Goal: Information Seeking & Learning: Learn about a topic

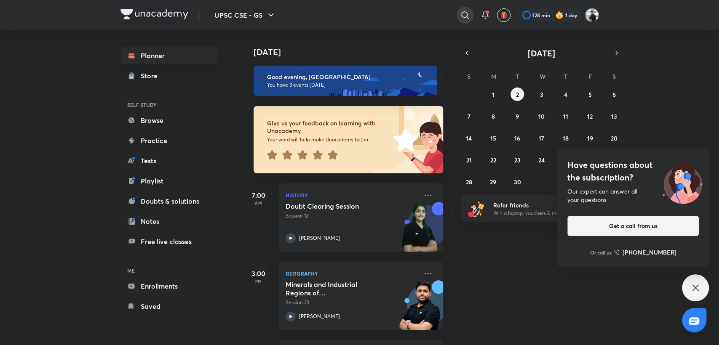
click at [461, 13] on icon at bounding box center [464, 14] width 7 height 7
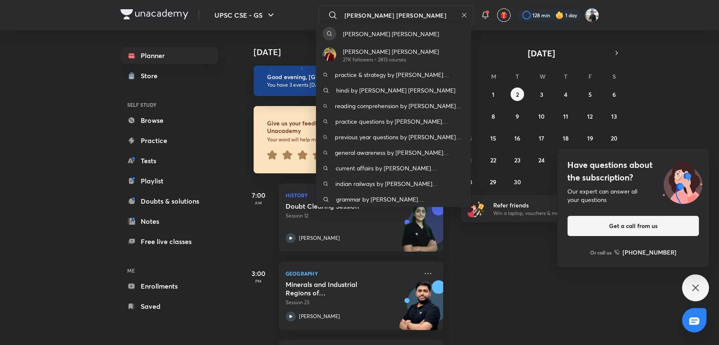
type input "[PERSON_NAME] [PERSON_NAME]"
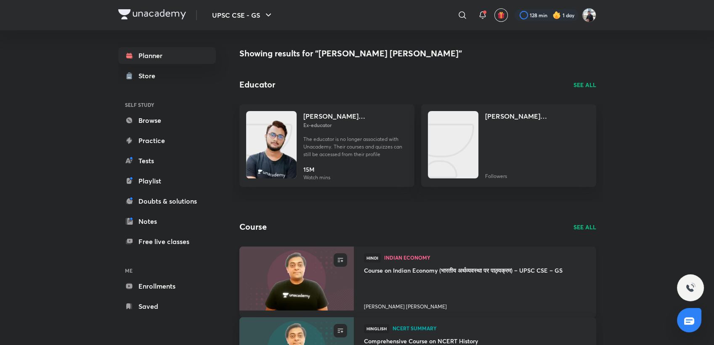
scroll to position [140, 0]
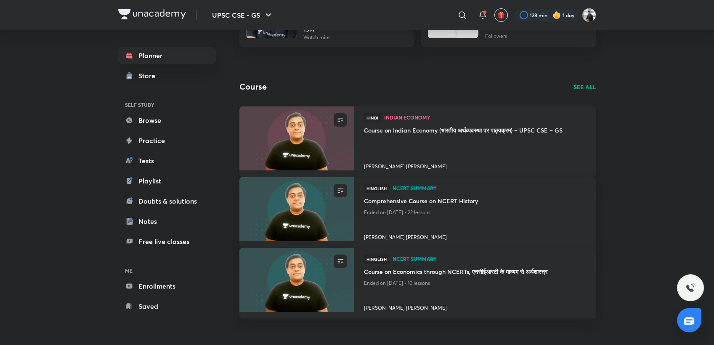
click at [398, 165] on h4 "[PERSON_NAME] [PERSON_NAME]" at bounding box center [475, 165] width 222 height 11
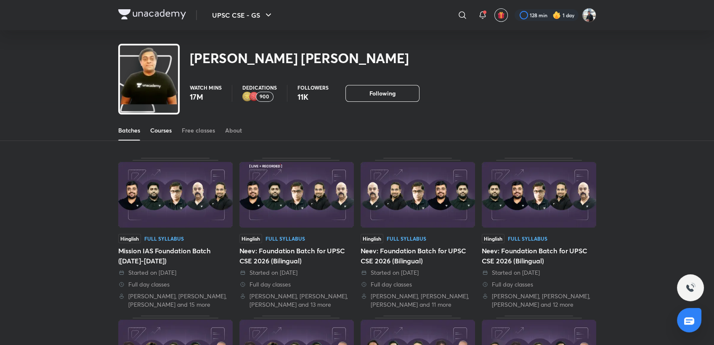
click at [163, 130] on div "Courses" at bounding box center [160, 130] width 21 height 8
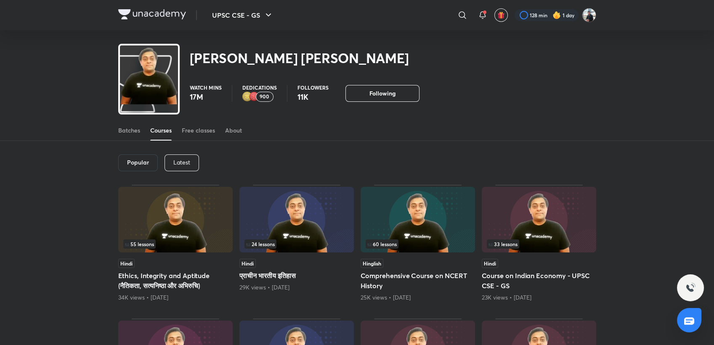
click at [170, 205] on img at bounding box center [175, 220] width 115 height 66
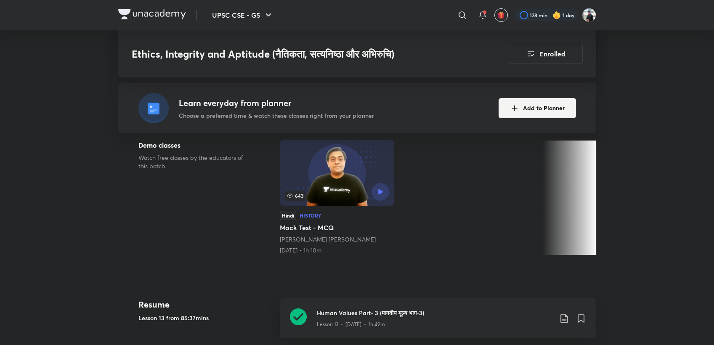
scroll to position [234, 0]
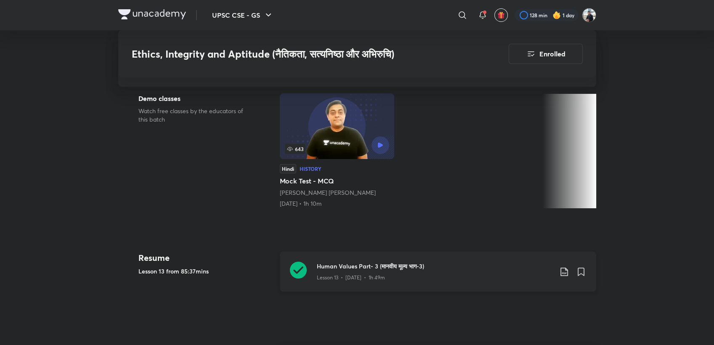
click at [300, 269] on icon at bounding box center [298, 270] width 17 height 17
